Goal: Transaction & Acquisition: Book appointment/travel/reservation

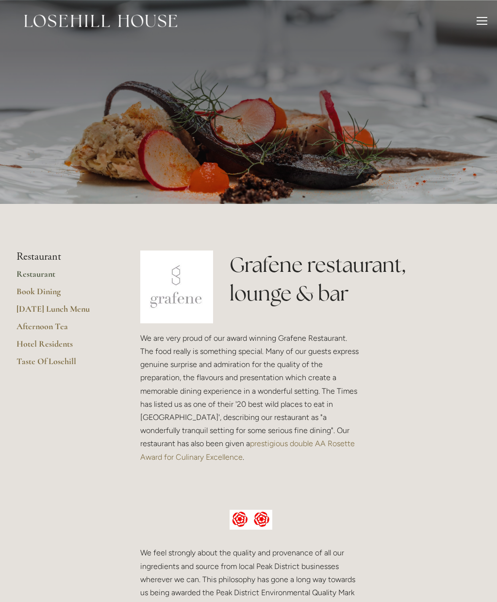
click at [48, 290] on link "Book Dining" at bounding box center [62, 294] width 93 height 17
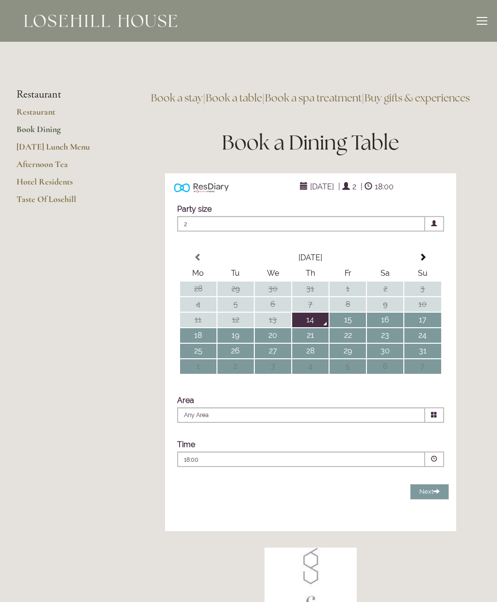
click at [381, 327] on td "16" at bounding box center [385, 319] width 36 height 15
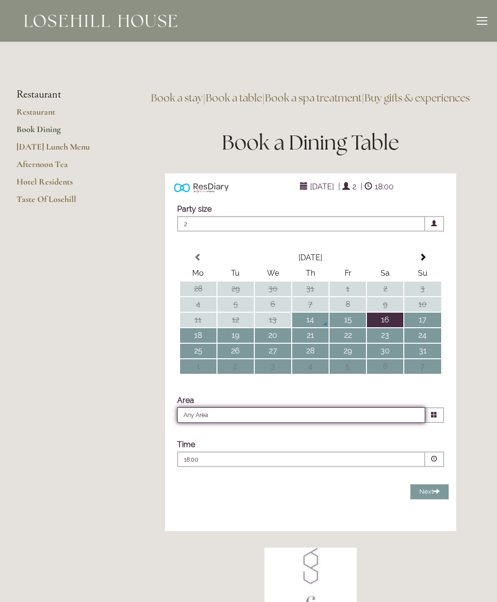
click at [200, 423] on input "Any Area" at bounding box center [301, 415] width 248 height 16
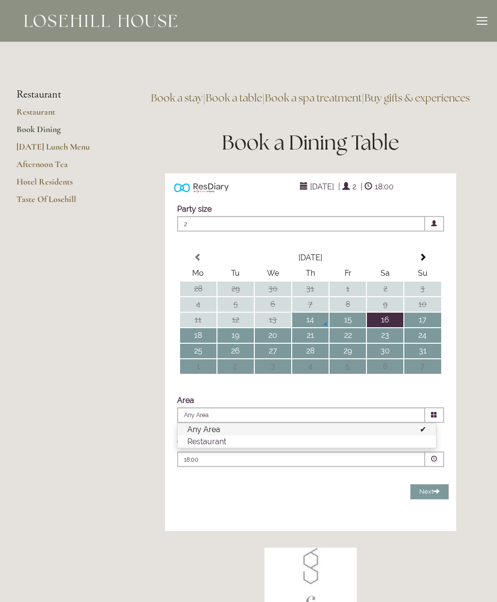
click at [216, 447] on li "Restaurant" at bounding box center [307, 441] width 258 height 12
type input "Restaurant"
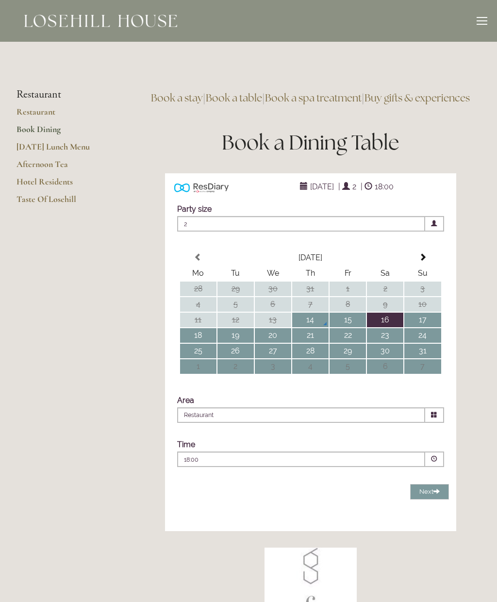
click at [430, 467] on span at bounding box center [434, 459] width 19 height 16
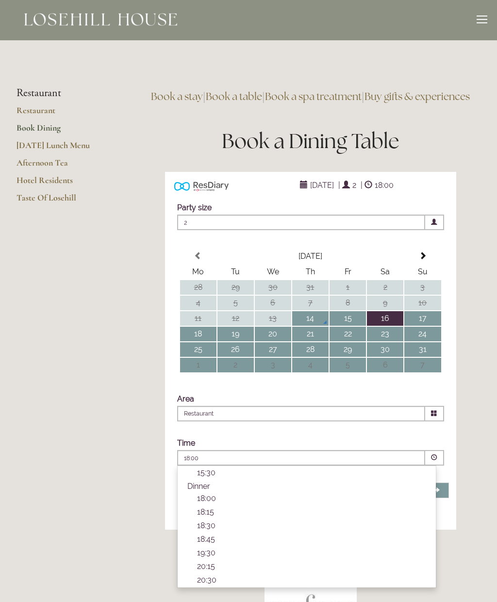
scroll to position [1, 0]
click at [204, 557] on p "19:30" at bounding box center [311, 552] width 229 height 9
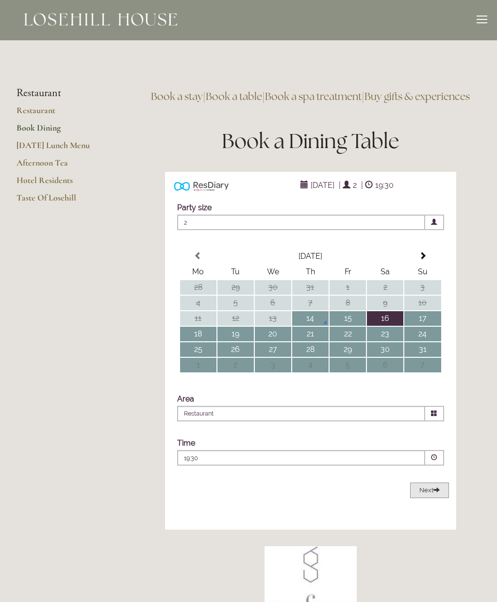
click at [423, 493] on span "Next" at bounding box center [429, 489] width 20 height 7
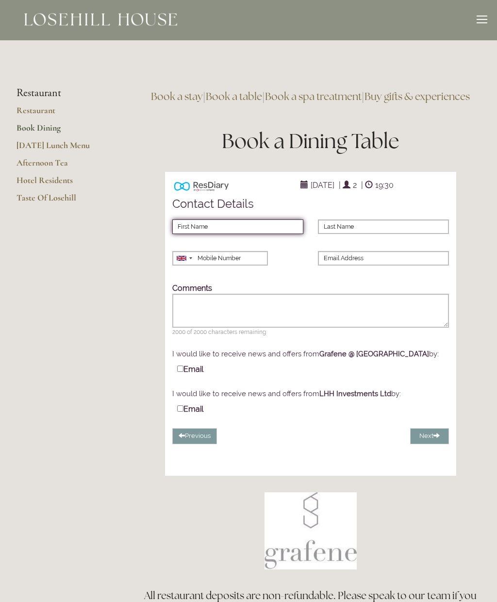
click at [188, 234] on input "First Name" at bounding box center [237, 226] width 131 height 15
type input "Lesley"
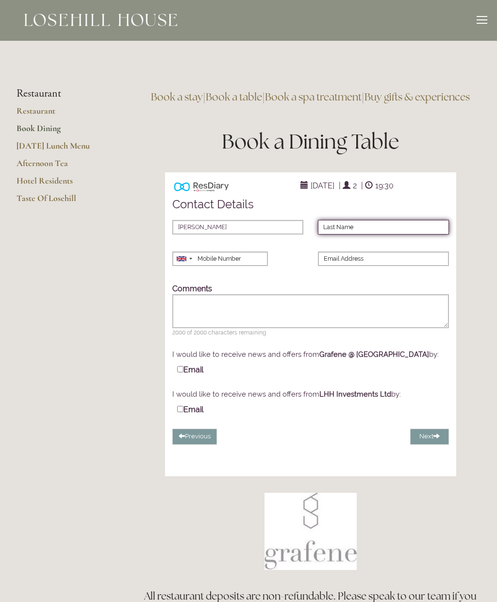
click at [342, 234] on input "Last Name" at bounding box center [383, 227] width 131 height 15
type input "Sanderson"
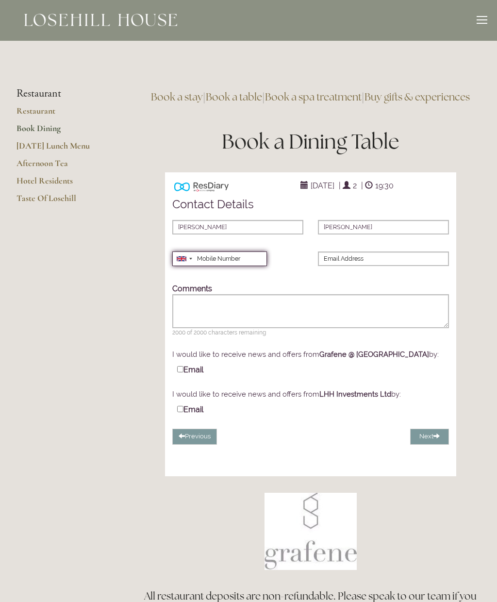
click at [218, 266] on input "Mobile Number" at bounding box center [219, 258] width 95 height 15
type input "07927517063"
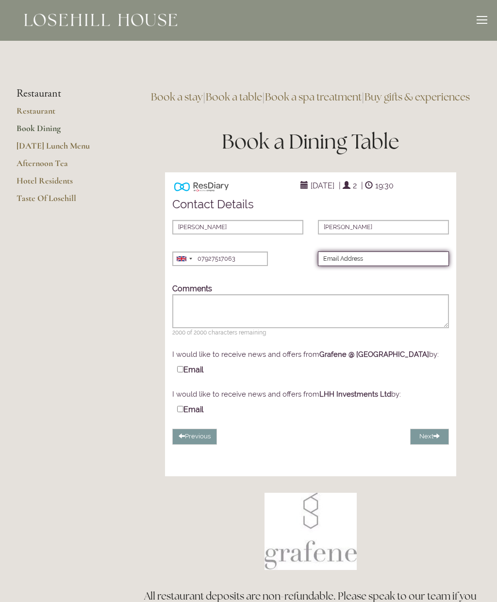
click at [336, 266] on input "Email Address" at bounding box center [383, 258] width 131 height 15
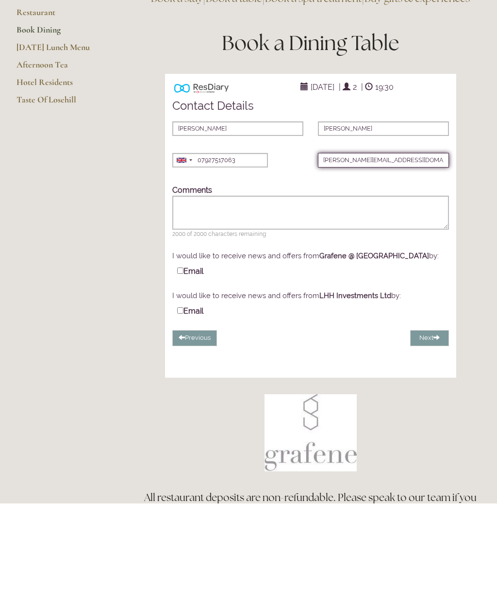
type input "lesley@conroysanderson.com"
click at [178, 366] on input "Email" at bounding box center [180, 369] width 6 height 6
checkbox input "true"
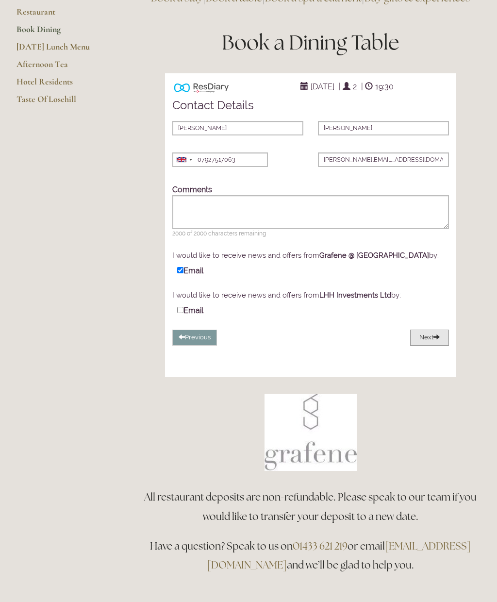
click at [425, 345] on button "Next" at bounding box center [429, 337] width 39 height 16
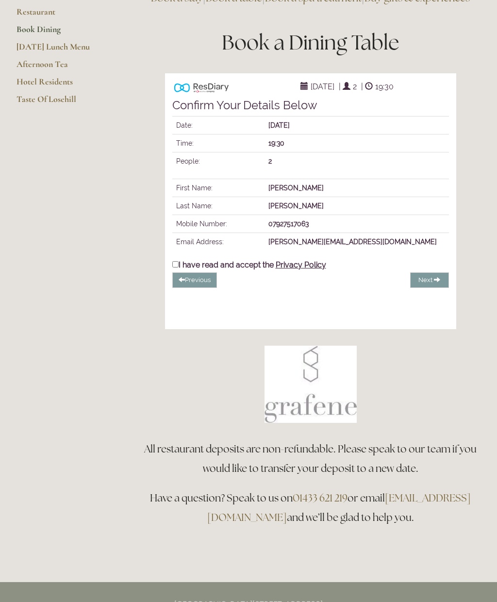
click at [174, 267] on input "I have read and accept the Privacy Policy" at bounding box center [175, 264] width 6 height 6
checkbox input "true"
click at [409, 283] on span "Complete Booking" at bounding box center [407, 279] width 56 height 7
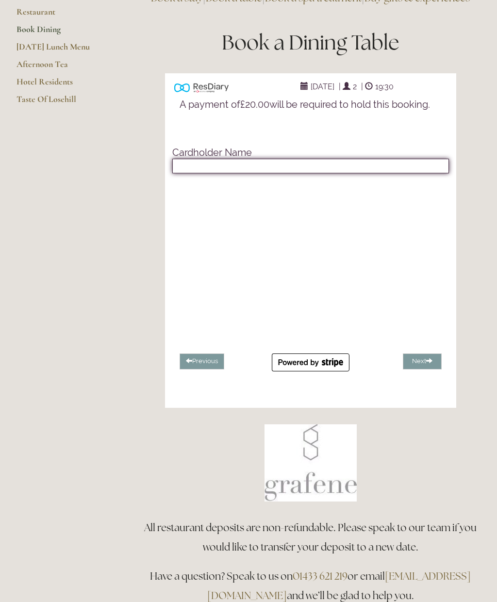
click at [187, 173] on input "text" at bounding box center [310, 166] width 277 height 15
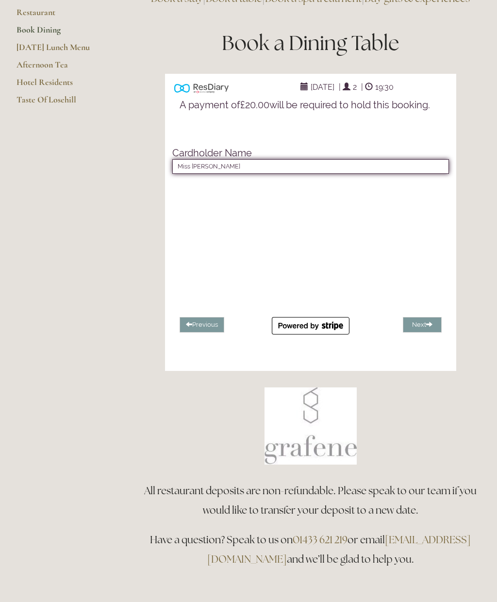
type input "Miss Lesley Sanderson"
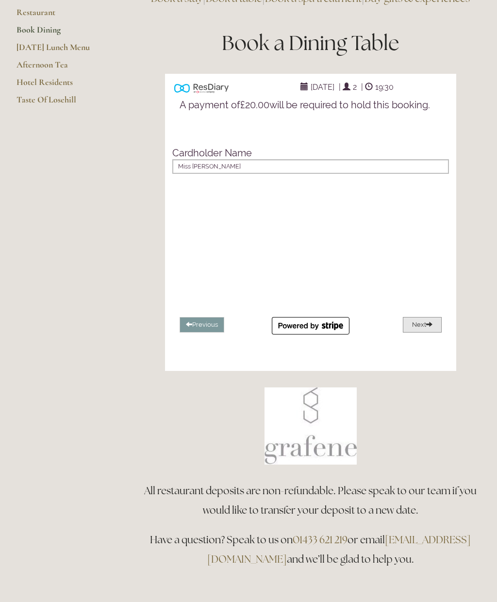
click at [416, 333] on button "Next" at bounding box center [422, 325] width 39 height 16
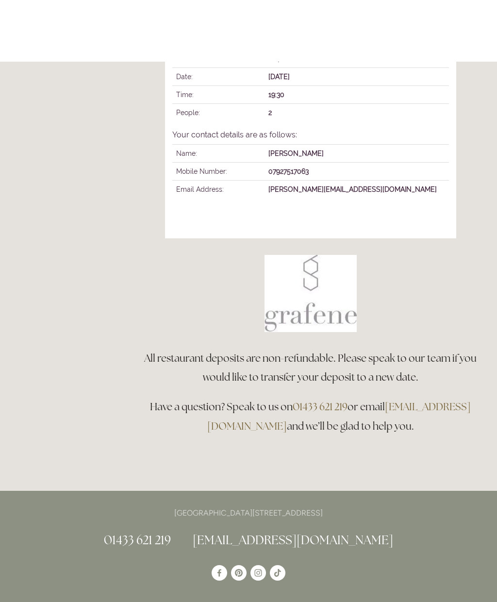
scroll to position [0, 0]
